Goal: Task Accomplishment & Management: Use online tool/utility

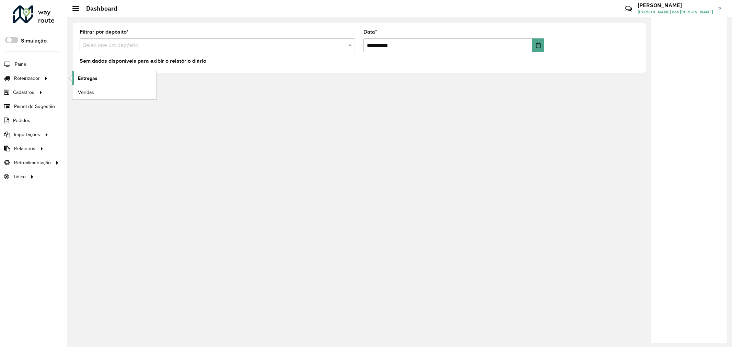
click at [95, 77] on span "Entregas" at bounding box center [88, 78] width 20 height 7
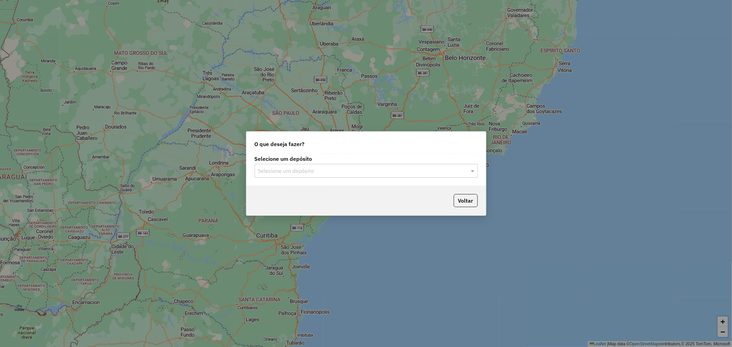
click at [304, 171] on input "text" at bounding box center [359, 171] width 203 height 8
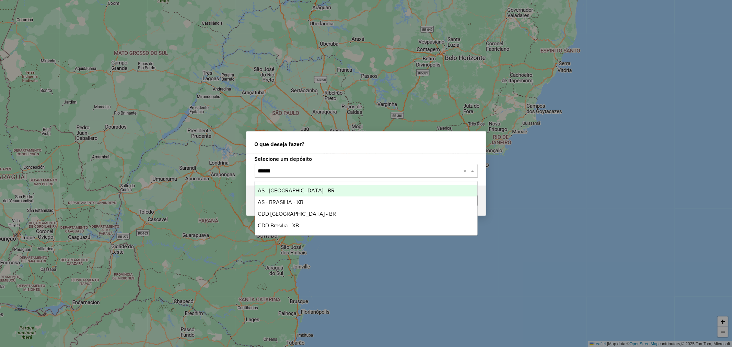
type input "*******"
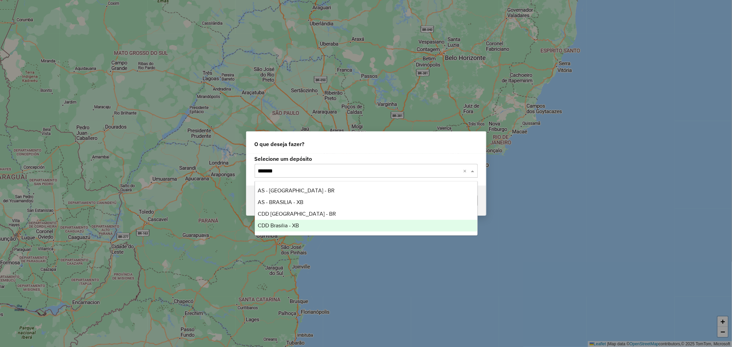
click at [303, 226] on div "CDD Brasilia - XB" at bounding box center [366, 226] width 222 height 12
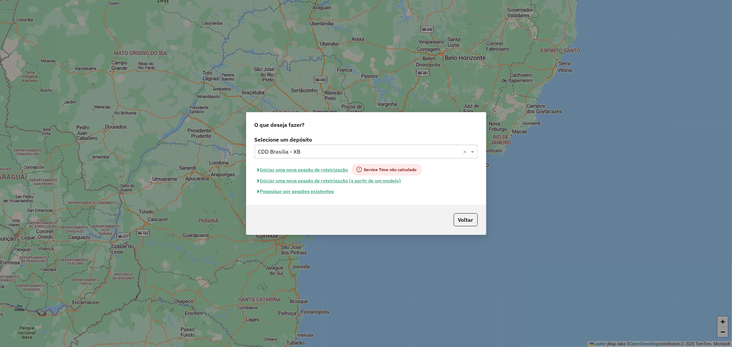
click at [304, 192] on button "Pesquisar por sessões existentes" at bounding box center [296, 191] width 83 height 11
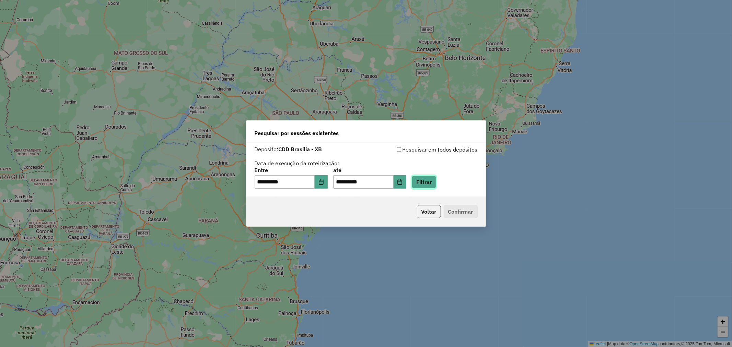
click at [435, 184] on button "Filtrar" at bounding box center [424, 182] width 24 height 13
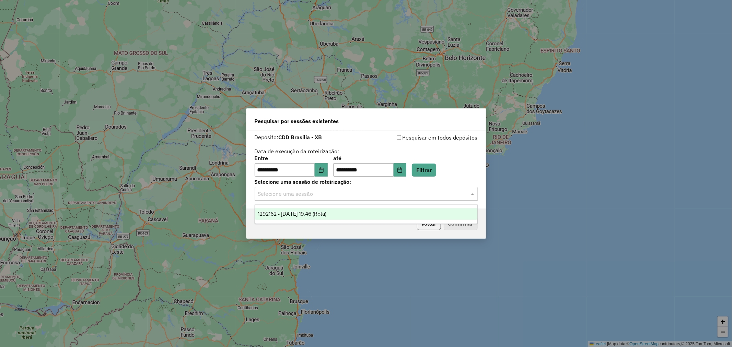
click at [318, 196] on input "text" at bounding box center [359, 194] width 203 height 8
click at [321, 215] on span "1292162 - 10/10/2025 19:46 (Rota)" at bounding box center [292, 214] width 69 height 6
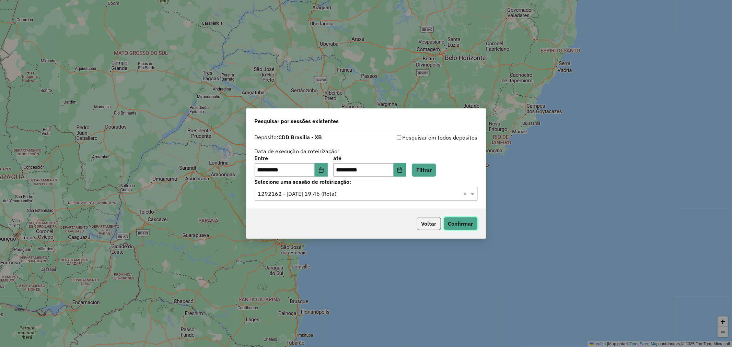
click at [464, 225] on button "Confirmar" at bounding box center [461, 223] width 34 height 13
